Goal: Task Accomplishment & Management: Complete application form

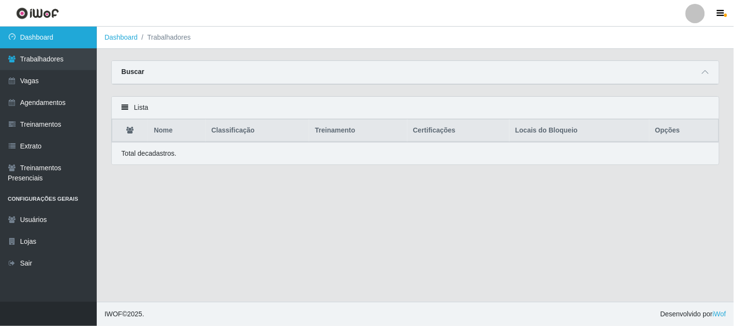
click at [52, 31] on link "Dashboard" at bounding box center [48, 38] width 97 height 22
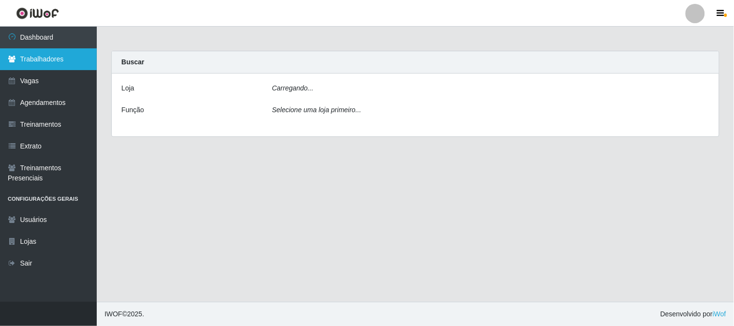
click at [21, 61] on link "Trabalhadores" at bounding box center [48, 59] width 97 height 22
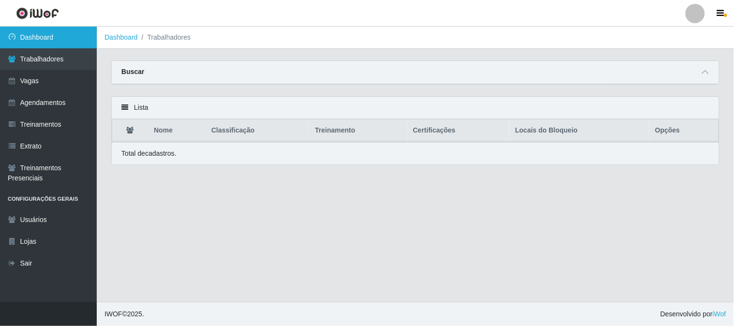
click at [36, 40] on link "Dashboard" at bounding box center [48, 38] width 97 height 22
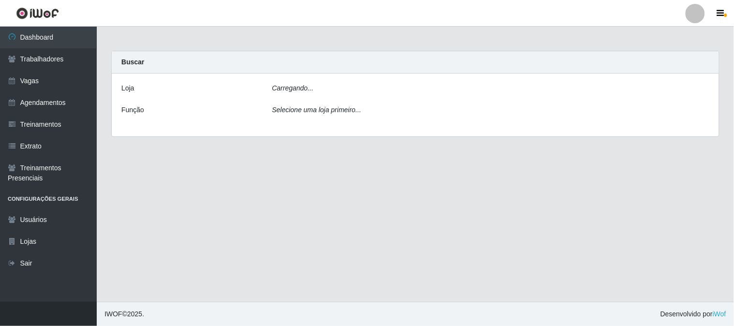
click at [304, 113] on icon "Selecione uma loja primeiro..." at bounding box center [316, 110] width 89 height 8
click at [292, 84] on icon "Carregando..." at bounding box center [293, 88] width 42 height 8
click at [50, 61] on link "Trabalhadores" at bounding box center [48, 59] width 97 height 22
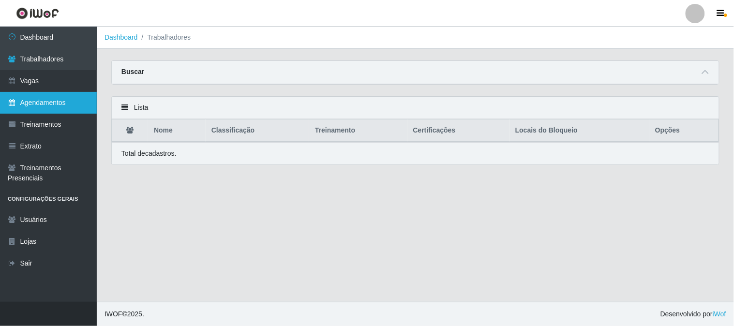
click at [55, 104] on link "Agendamentos" at bounding box center [48, 103] width 97 height 22
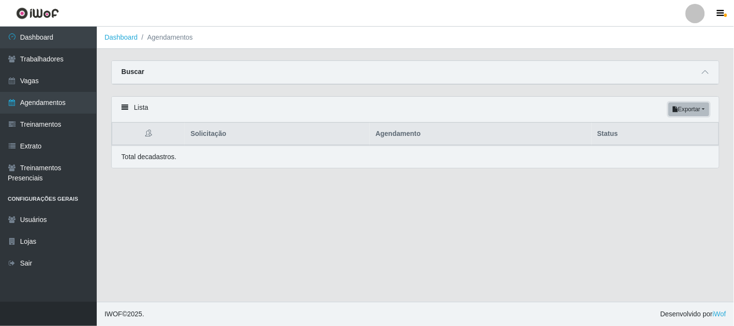
click at [692, 111] on button "Exportar" at bounding box center [688, 110] width 41 height 14
click at [234, 118] on div "Lista Exportar PDF Excel" at bounding box center [415, 110] width 607 height 26
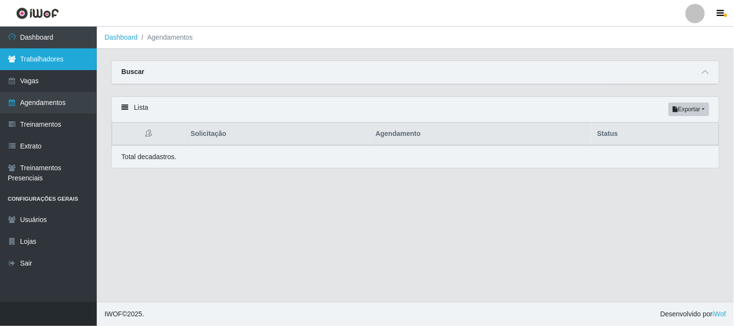
click at [41, 61] on link "Trabalhadores" at bounding box center [48, 59] width 97 height 22
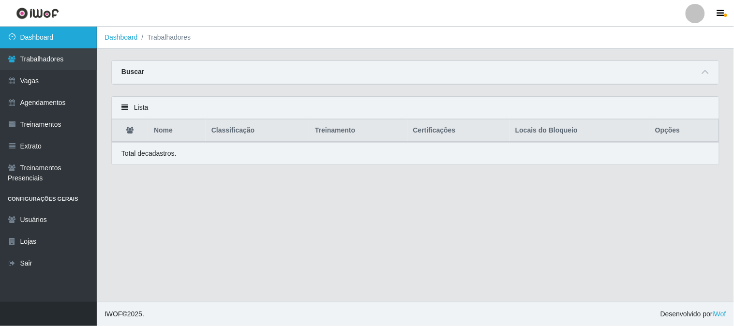
click at [48, 34] on link "Dashboard" at bounding box center [48, 38] width 97 height 22
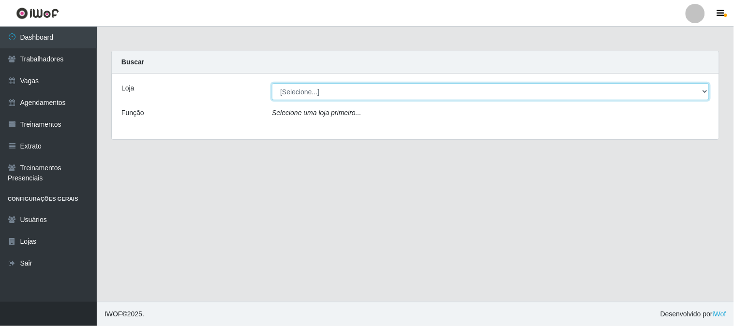
click at [327, 91] on select "[Selecione...] Sapore D'italia" at bounding box center [490, 91] width 437 height 17
select select "266"
click at [272, 83] on select "[Selecione...] Sapore D'italia" at bounding box center [490, 91] width 437 height 17
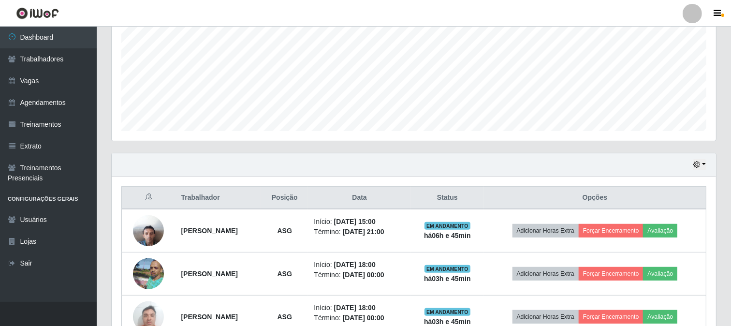
scroll to position [273, 0]
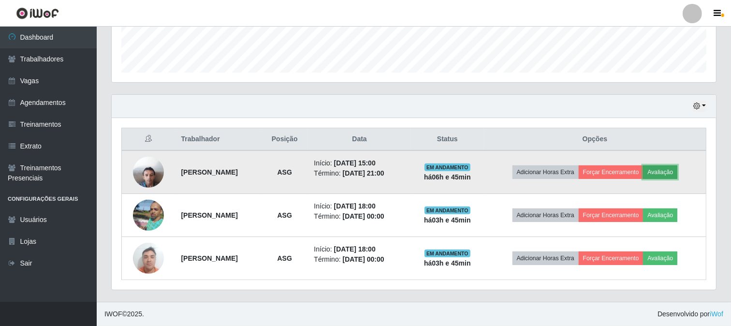
click at [666, 175] on button "Avaliação" at bounding box center [660, 172] width 34 height 14
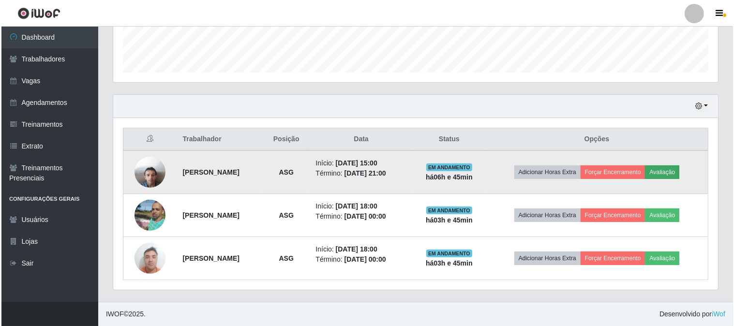
scroll to position [200, 598]
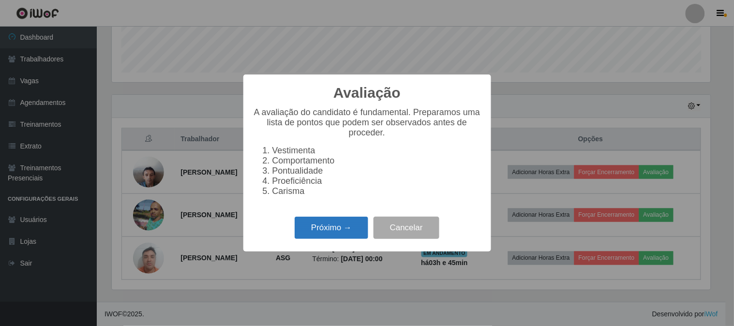
click at [337, 228] on button "Próximo →" at bounding box center [332, 228] width 74 height 23
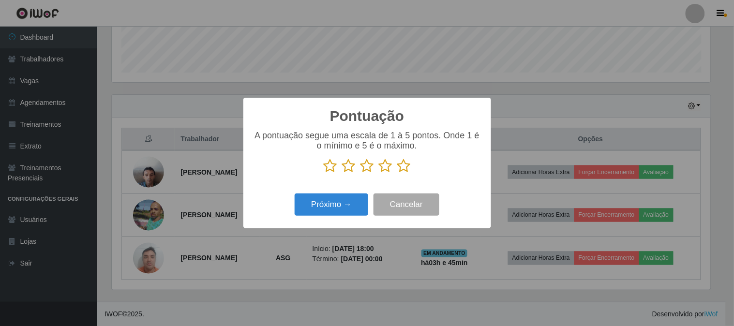
scroll to position [483447, 483049]
click at [405, 167] on icon at bounding box center [404, 166] width 14 height 15
click at [397, 173] on input "radio" at bounding box center [397, 173] width 0 height 0
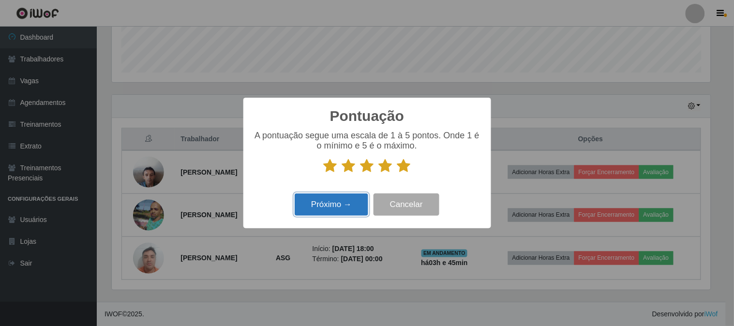
click at [335, 216] on button "Próximo →" at bounding box center [332, 204] width 74 height 23
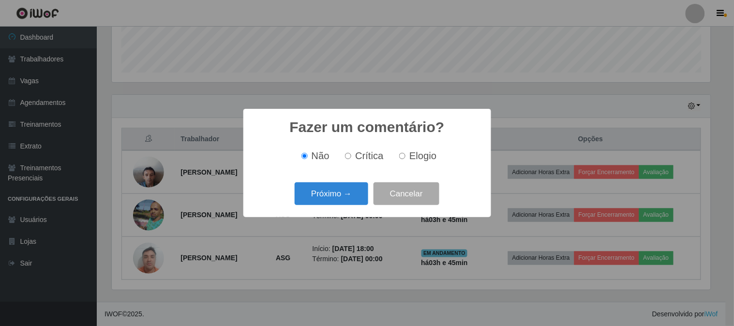
click at [406, 158] on label "Elogio" at bounding box center [415, 155] width 41 height 11
click at [405, 158] on input "Elogio" at bounding box center [402, 156] width 6 height 6
radio input "true"
click at [326, 200] on button "Próximo →" at bounding box center [332, 193] width 74 height 23
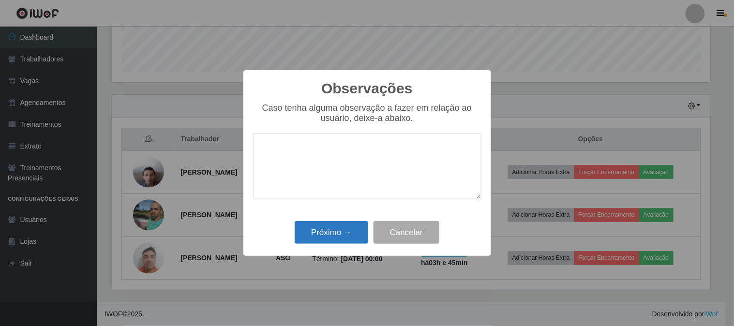
click at [339, 245] on div "Observações × Caso tenha alguma observação a fazer em relação ao usuário, deixe…" at bounding box center [367, 163] width 248 height 186
click at [339, 236] on button "Próximo →" at bounding box center [332, 232] width 74 height 23
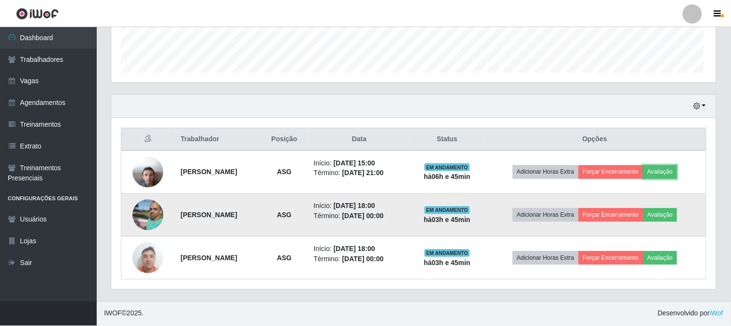
scroll to position [200, 605]
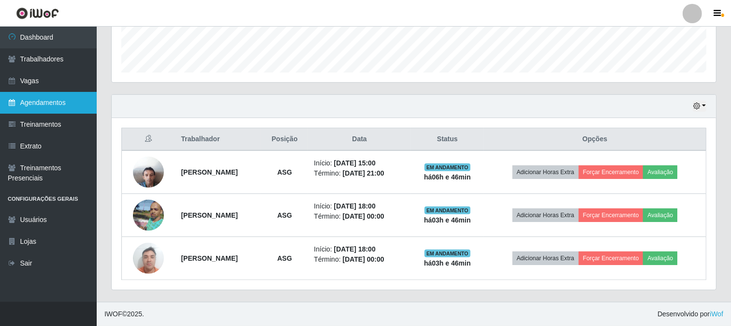
click at [50, 107] on link "Agendamentos" at bounding box center [48, 103] width 97 height 22
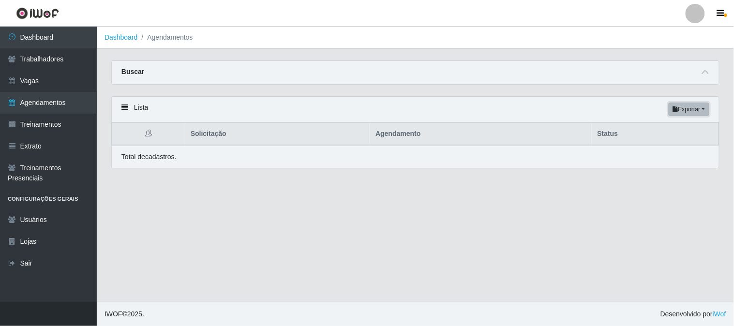
click at [699, 103] on button "Exportar" at bounding box center [688, 110] width 41 height 14
click at [656, 152] on button "Excel" at bounding box center [672, 148] width 76 height 20
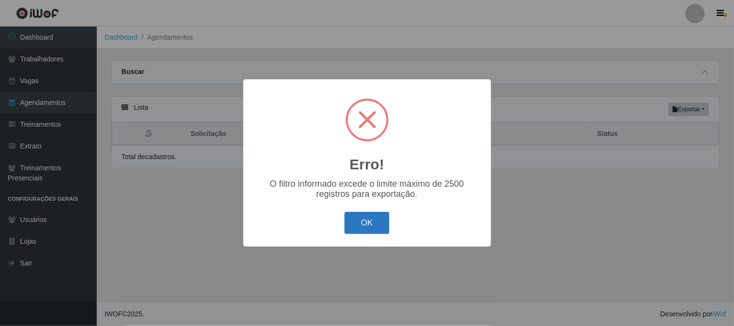
click at [367, 216] on button "OK" at bounding box center [366, 223] width 45 height 23
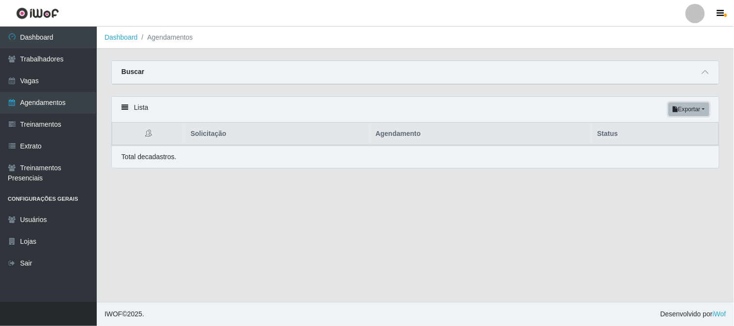
click at [693, 111] on button "Exportar" at bounding box center [688, 110] width 41 height 14
click at [657, 133] on button "PDF" at bounding box center [672, 128] width 76 height 20
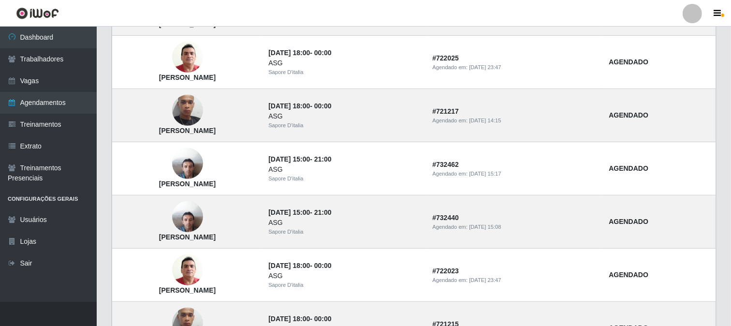
scroll to position [429, 0]
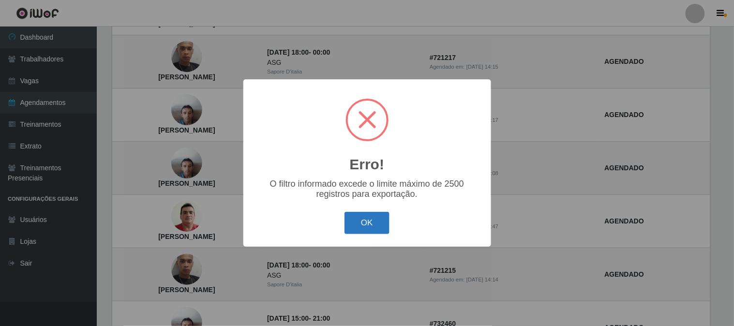
click at [352, 226] on button "OK" at bounding box center [366, 223] width 45 height 23
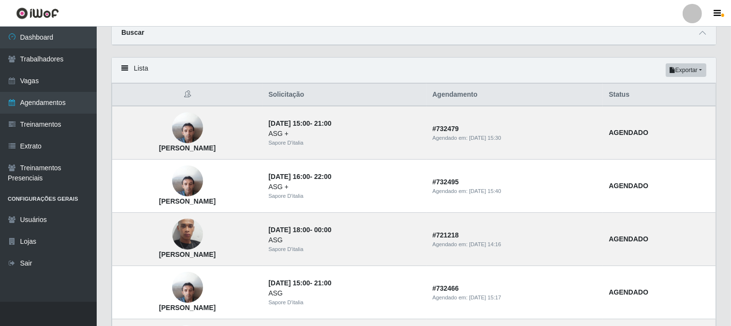
scroll to position [0, 0]
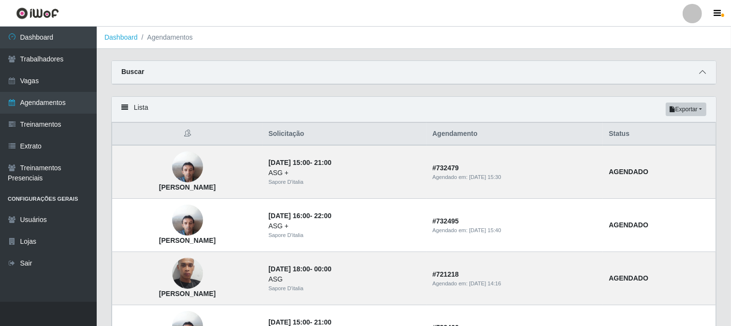
click at [706, 71] on span at bounding box center [703, 72] width 12 height 11
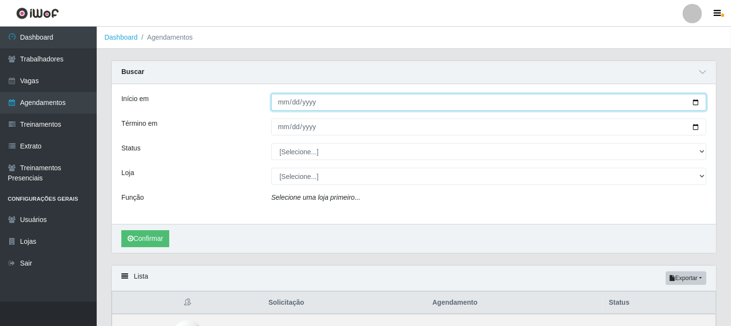
click at [353, 101] on input "Início em" at bounding box center [488, 102] width 435 height 17
type input "[PHONE_NUMBER]"
type input "[DATE]"
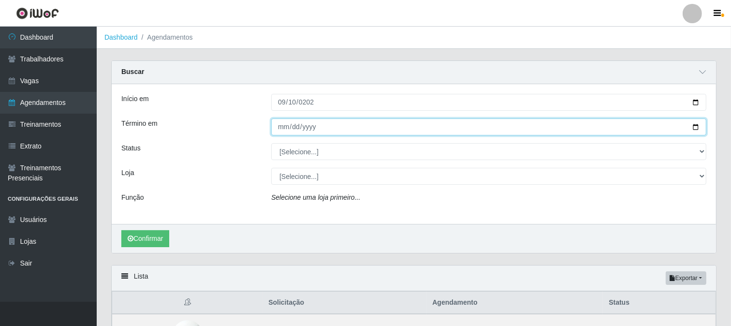
click at [320, 126] on input "Término em" at bounding box center [488, 126] width 435 height 17
type input "[DATE]"
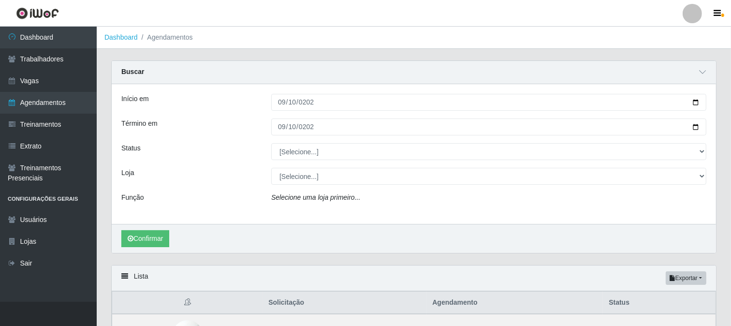
click at [420, 76] on div "Buscar" at bounding box center [414, 72] width 605 height 23
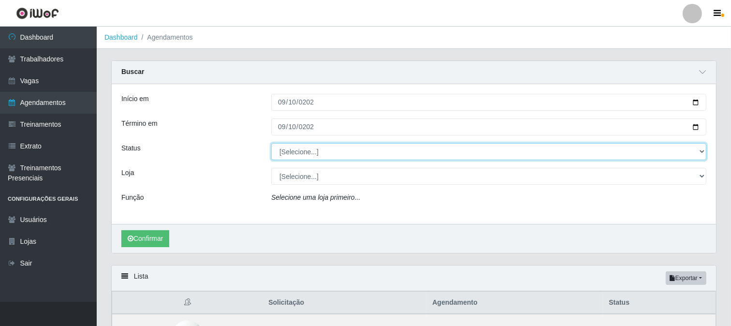
click at [409, 155] on select "[Selecione...] AGENDADO AGUARDANDO LIBERAR EM ANDAMENTO EM REVISÃO FINALIZADO C…" at bounding box center [488, 151] width 435 height 17
select select "FINALIZADO"
click at [271, 143] on select "[Selecione...] AGENDADO AGUARDANDO LIBERAR EM ANDAMENTO EM REVISÃO FINALIZADO C…" at bounding box center [488, 151] width 435 height 17
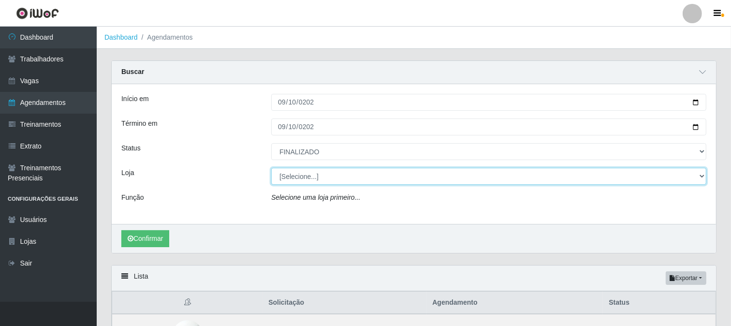
click at [367, 177] on select "[Selecione...] Sapore D'italia" at bounding box center [488, 176] width 435 height 17
select select "266"
click at [271, 168] on select "[Selecione...] Sapore D'italia" at bounding box center [488, 176] width 435 height 17
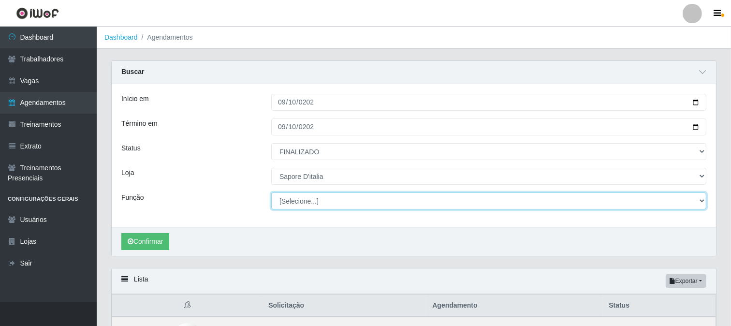
click at [506, 194] on select "[Selecione...] ASG ASG + ASG ++ Auxiliar de Cozinha Auxiliar de Cozinha + Auxil…" at bounding box center [488, 200] width 435 height 17
click at [468, 204] on select "[Selecione...] ASG ASG + ASG ++ Auxiliar de Cozinha Auxiliar de Cozinha + Auxil…" at bounding box center [488, 200] width 435 height 17
click at [271, 192] on select "[Selecione...] ASG ASG + ASG ++ Auxiliar de Cozinha Auxiliar de Cozinha + Auxil…" at bounding box center [488, 200] width 435 height 17
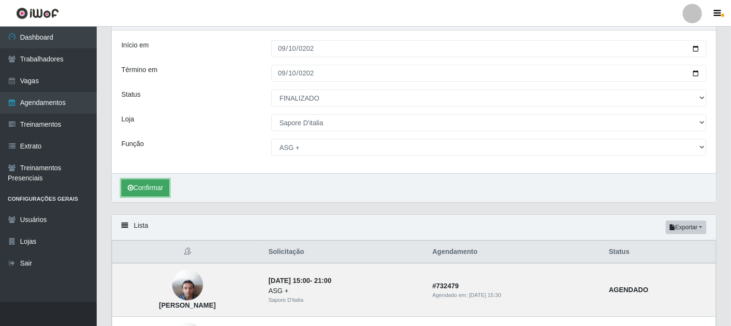
click at [169, 192] on button "Confirmar" at bounding box center [145, 187] width 48 height 17
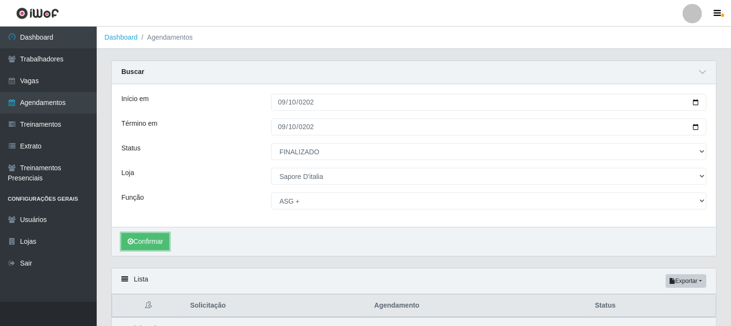
scroll to position [50, 0]
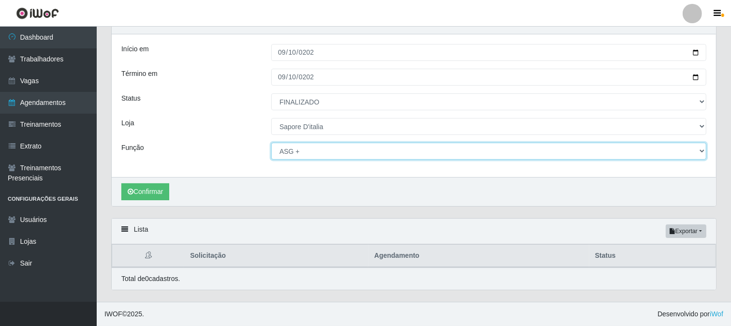
click at [699, 149] on select "[Selecione...] ASG ASG + ASG ++ Auxiliar de Cozinha Auxiliar de Cozinha + Auxil…" at bounding box center [488, 151] width 435 height 17
click at [271, 143] on select "[Selecione...] ASG ASG + ASG ++ Auxiliar de Cozinha Auxiliar de Cozinha + Auxil…" at bounding box center [488, 151] width 435 height 17
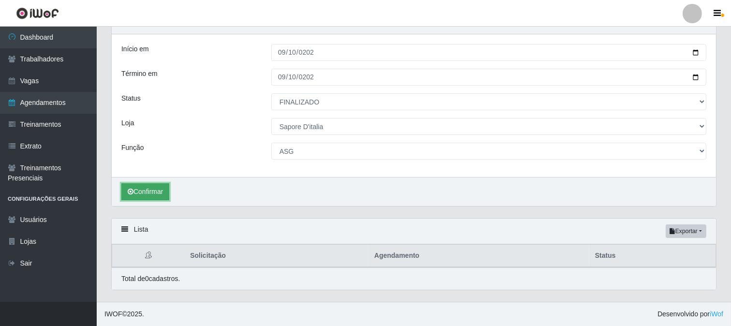
click at [148, 190] on button "Confirmar" at bounding box center [145, 191] width 48 height 17
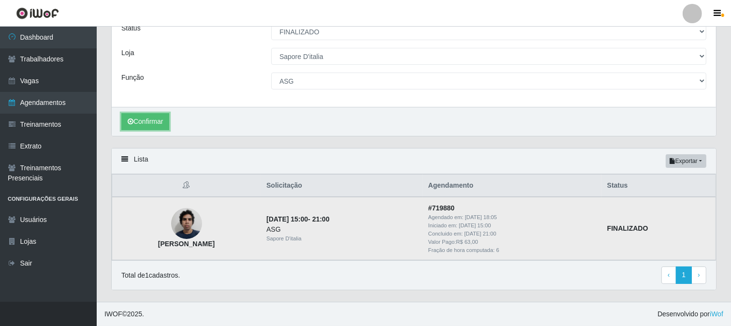
scroll to position [66, 0]
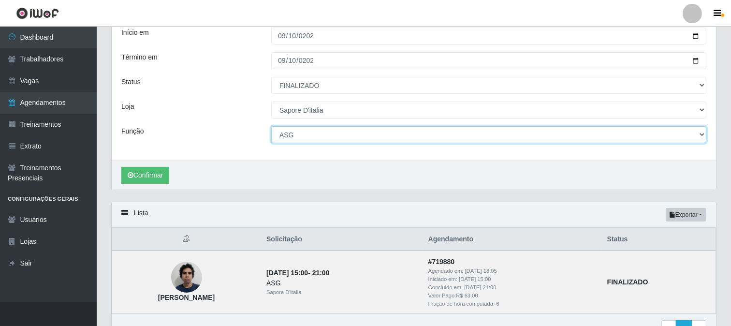
click at [323, 136] on select "[Selecione...] ASG ASG + ASG ++ Auxiliar de Cozinha Auxiliar de Cozinha + Auxil…" at bounding box center [488, 134] width 435 height 17
click at [271, 126] on select "[Selecione...] ASG ASG + ASG ++ Auxiliar de Cozinha Auxiliar de Cozinha + Auxil…" at bounding box center [488, 134] width 435 height 17
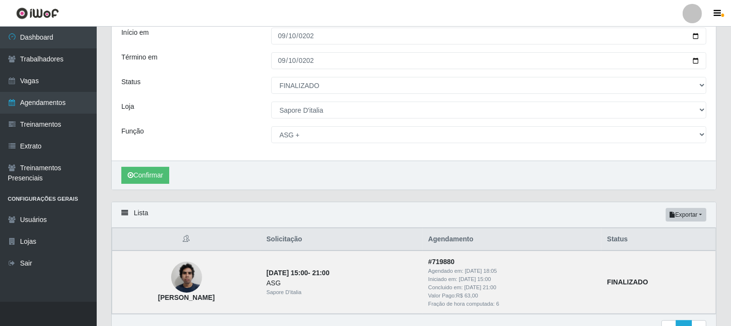
click at [380, 160] on div "Início em [DATE] Término em [DATE] Status [Selecione...] AGENDADO AGUARDANDO LI…" at bounding box center [414, 89] width 605 height 143
click at [155, 175] on button "Confirmar" at bounding box center [145, 175] width 48 height 17
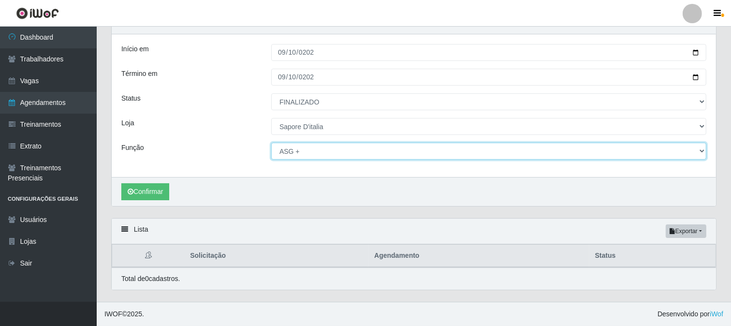
click at [595, 152] on select "[Selecione...] ASG ASG + ASG ++ Auxiliar de Cozinha Auxiliar de Cozinha + Auxil…" at bounding box center [488, 151] width 435 height 17
click at [271, 143] on select "[Selecione...] ASG ASG + ASG ++ Auxiliar de Cozinha Auxiliar de Cozinha + Auxil…" at bounding box center [488, 151] width 435 height 17
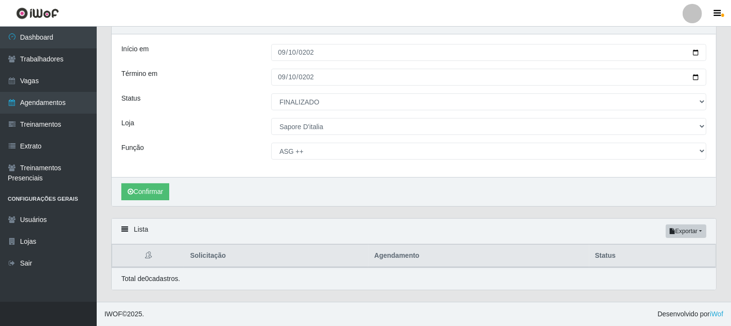
click at [257, 190] on div "Confirmar" at bounding box center [414, 191] width 605 height 29
click at [151, 191] on button "Confirmar" at bounding box center [145, 191] width 48 height 17
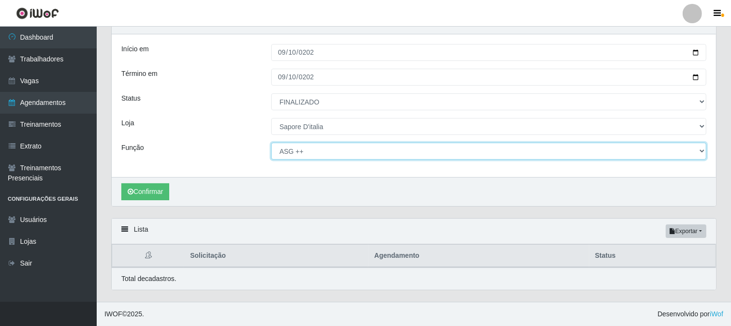
click at [434, 149] on select "[Selecione...] ASG ASG + ASG ++ Auxiliar de Cozinha Auxiliar de Cozinha + Auxil…" at bounding box center [488, 151] width 435 height 17
select select "16"
click at [271, 143] on select "[Selecione...] ASG ASG + ASG ++ Auxiliar de Cozinha Auxiliar de Cozinha + Auxil…" at bounding box center [488, 151] width 435 height 17
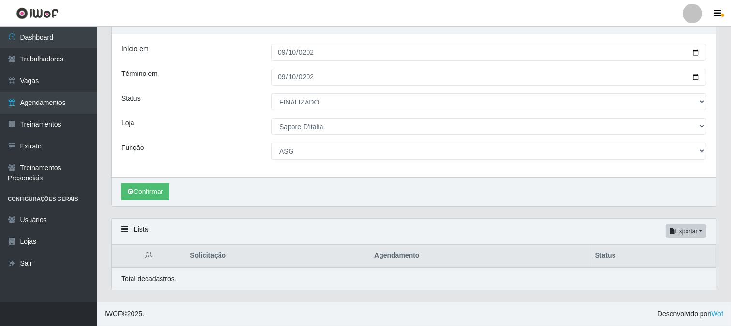
click at [214, 178] on div "Confirmar" at bounding box center [414, 191] width 605 height 29
click at [145, 190] on button "Confirmar" at bounding box center [145, 191] width 48 height 17
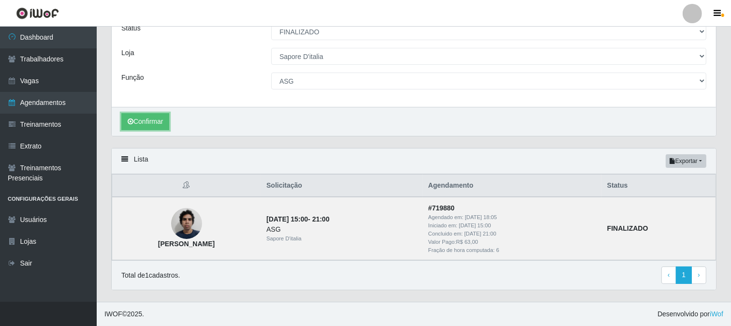
scroll to position [66, 0]
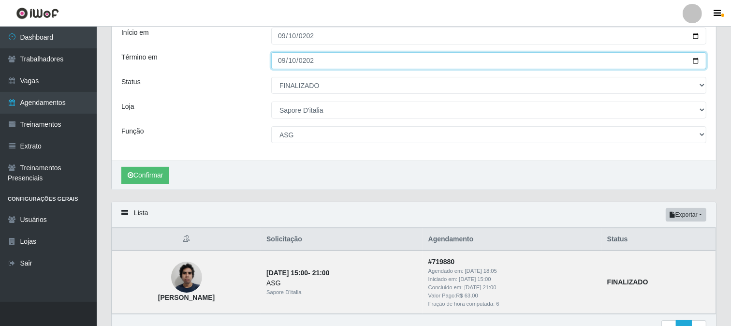
click at [340, 60] on input "[DATE]" at bounding box center [488, 60] width 435 height 17
type input "[DATE]"
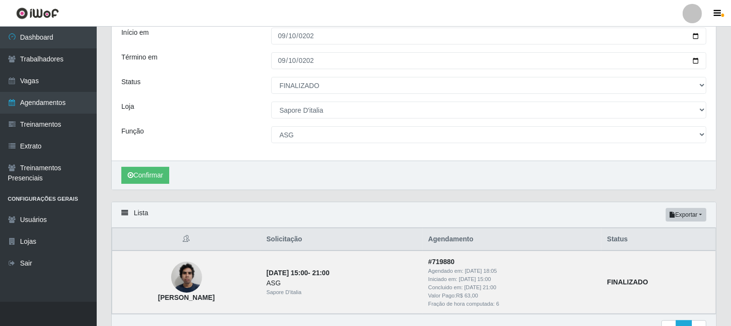
click at [226, 124] on div "Início em [DATE] Término em [DATE] Status [Selecione...] AGENDADO AGUARDANDO LI…" at bounding box center [414, 89] width 605 height 143
click at [153, 179] on button "Confirmar" at bounding box center [145, 175] width 48 height 17
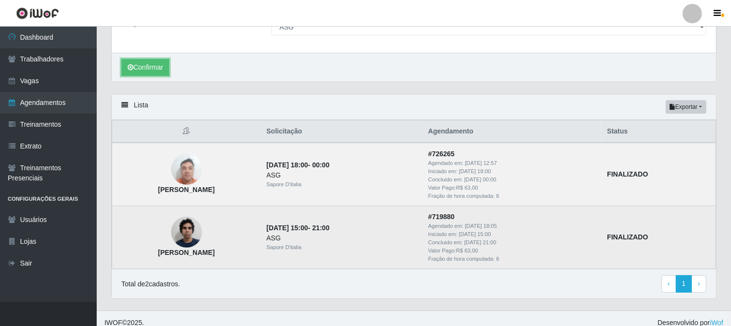
scroll to position [183, 0]
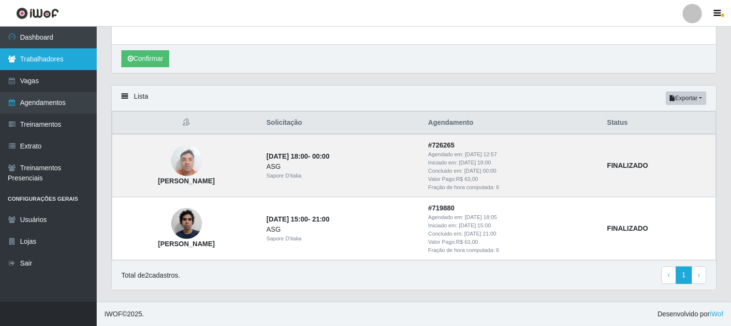
click at [39, 62] on link "Trabalhadores" at bounding box center [48, 59] width 97 height 22
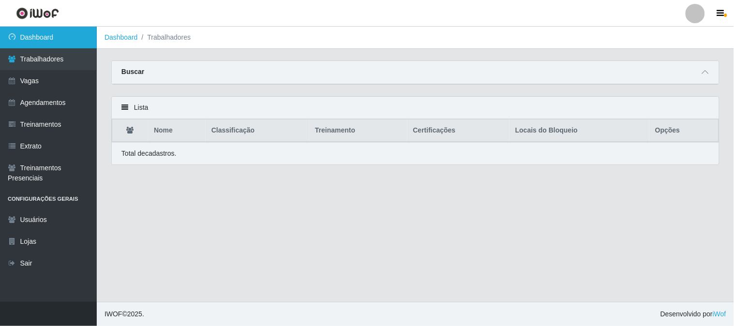
click at [40, 40] on link "Dashboard" at bounding box center [48, 38] width 97 height 22
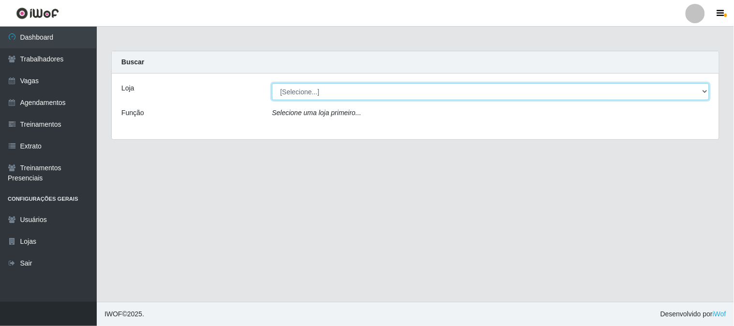
drag, startPoint x: 349, startPoint y: 88, endPoint x: 345, endPoint y: 97, distance: 9.3
click at [349, 88] on select "[Selecione...] Sapore D'italia" at bounding box center [490, 91] width 437 height 17
select select "266"
click at [272, 83] on select "[Selecione...] Sapore D'italia" at bounding box center [490, 91] width 437 height 17
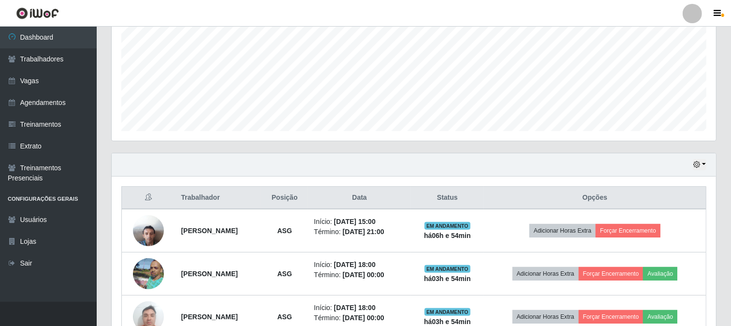
scroll to position [273, 0]
